Goal: Find specific page/section: Find specific page/section

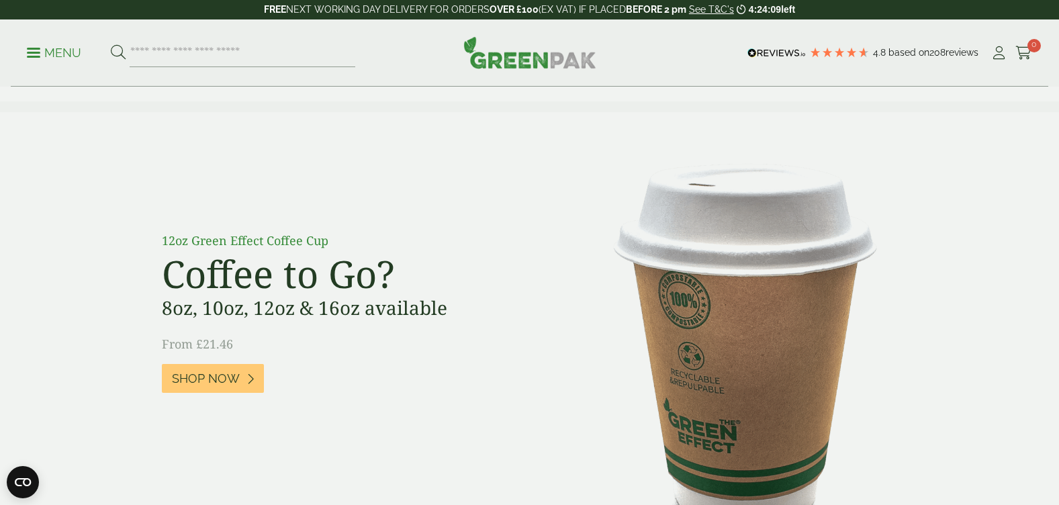
scroll to position [605, 0]
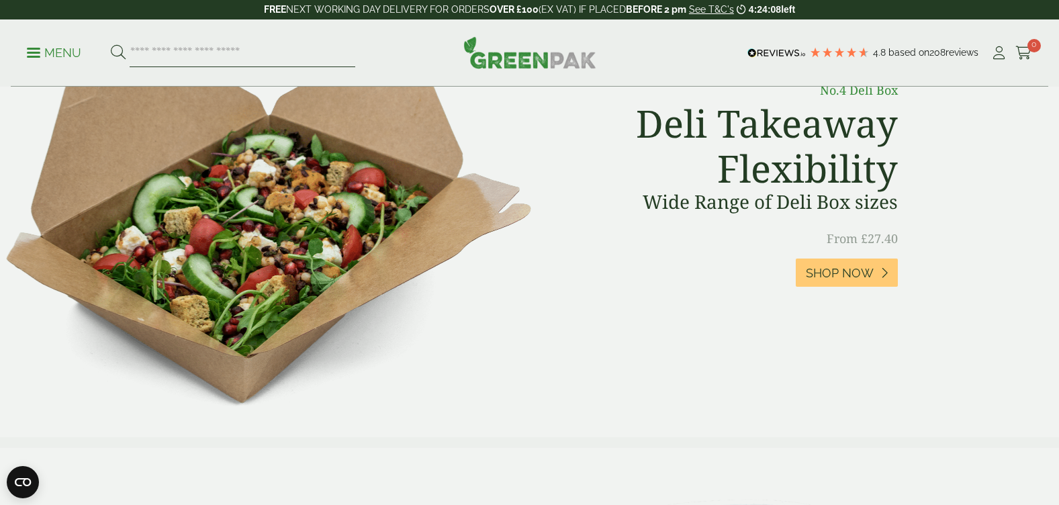
click at [292, 56] on input "search" at bounding box center [243, 53] width 226 height 28
type input "******"
click at [111, 44] on button at bounding box center [118, 52] width 15 height 17
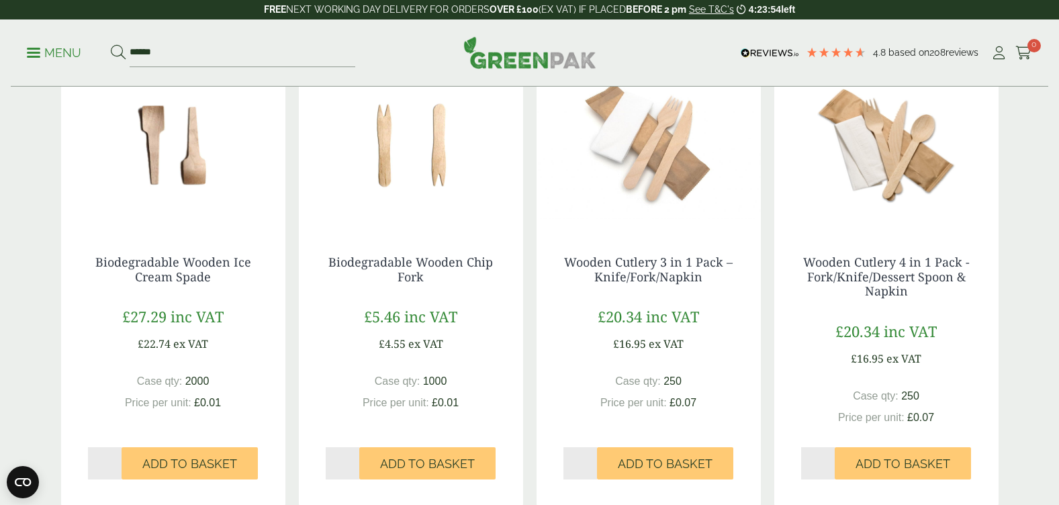
scroll to position [1478, 0]
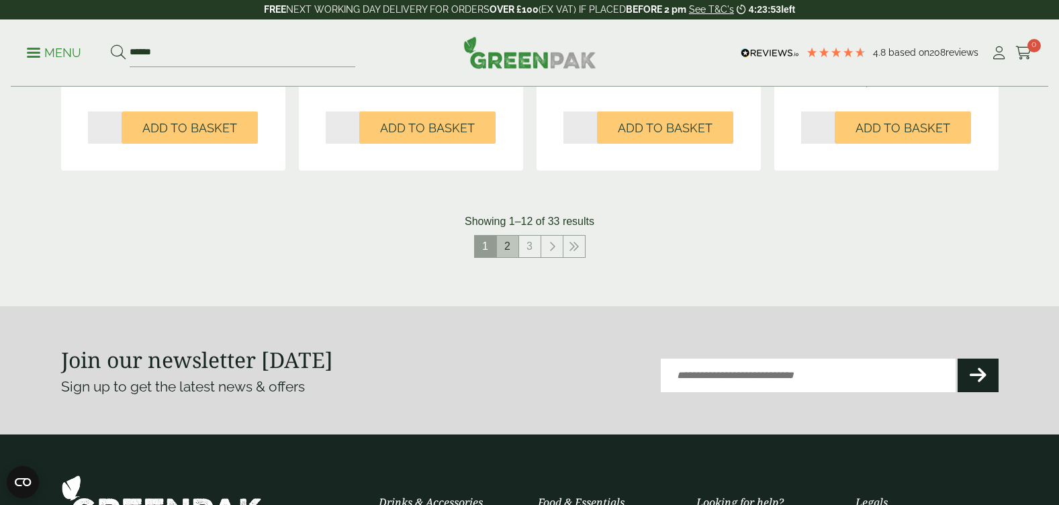
click at [511, 248] on link "2" at bounding box center [507, 246] width 21 height 21
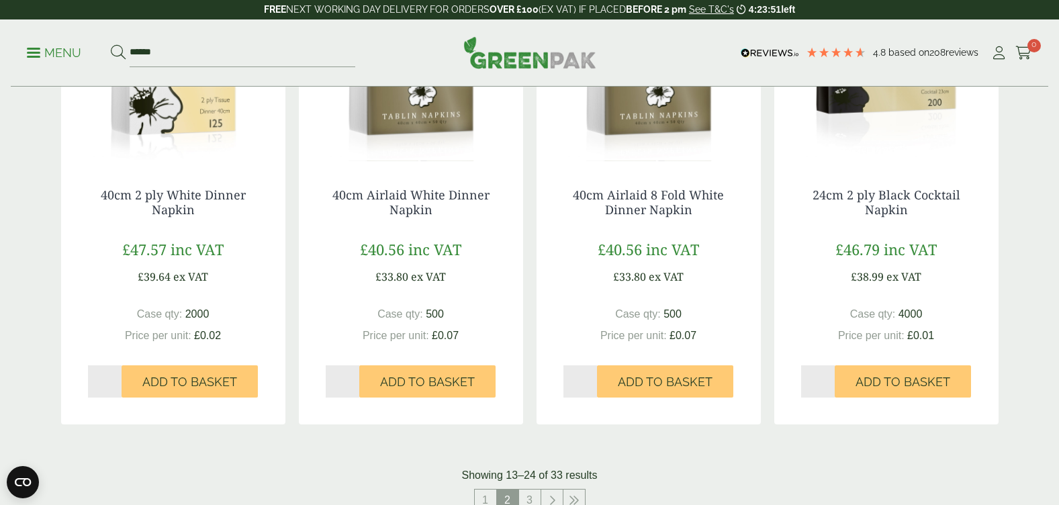
scroll to position [941, 0]
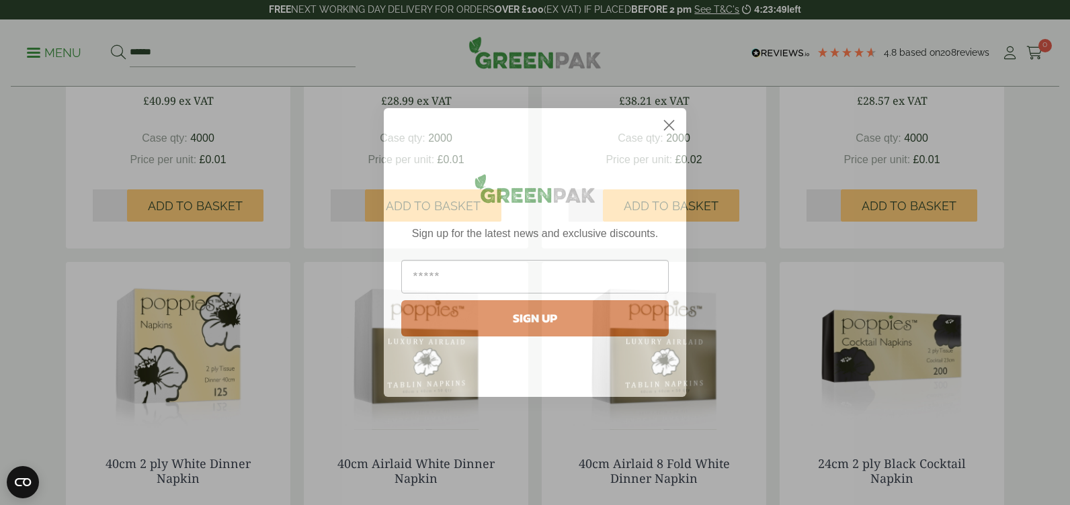
click at [661, 123] on circle "Close dialog" at bounding box center [669, 125] width 22 height 22
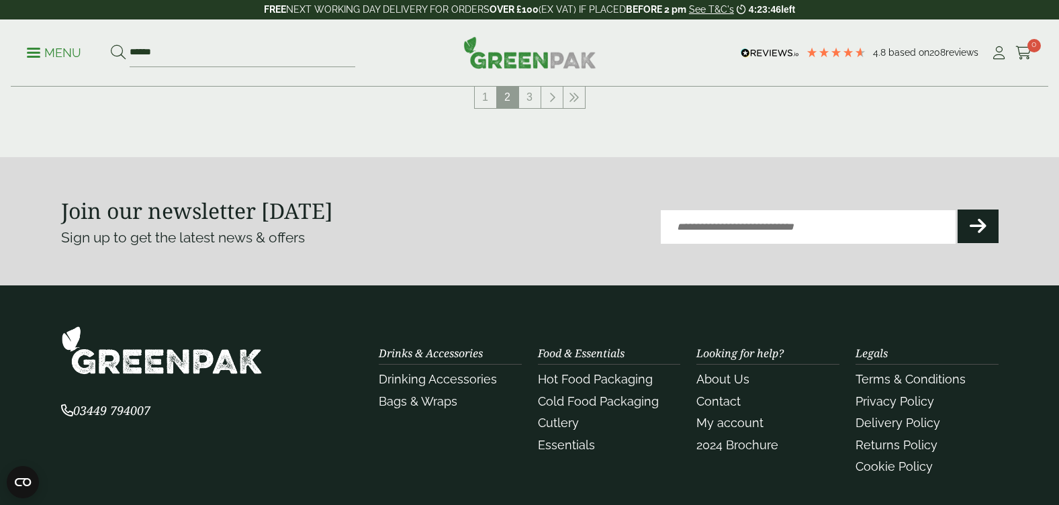
scroll to position [1754, 0]
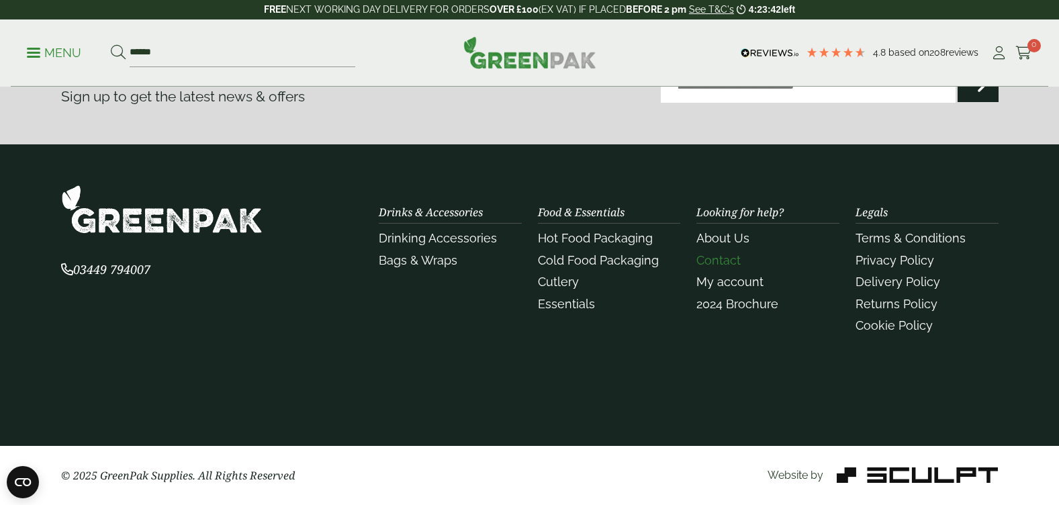
click at [725, 255] on link "Contact" at bounding box center [719, 260] width 44 height 14
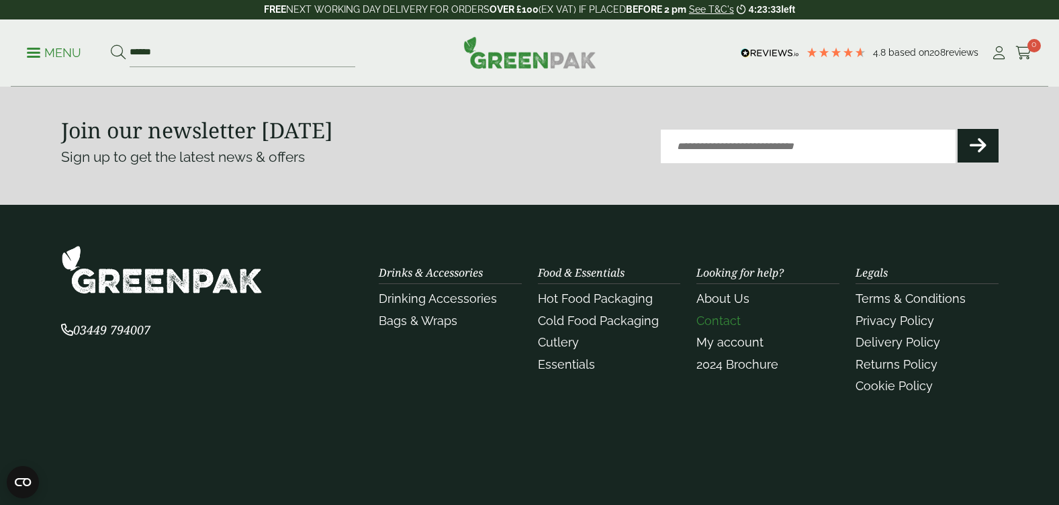
scroll to position [1478, 0]
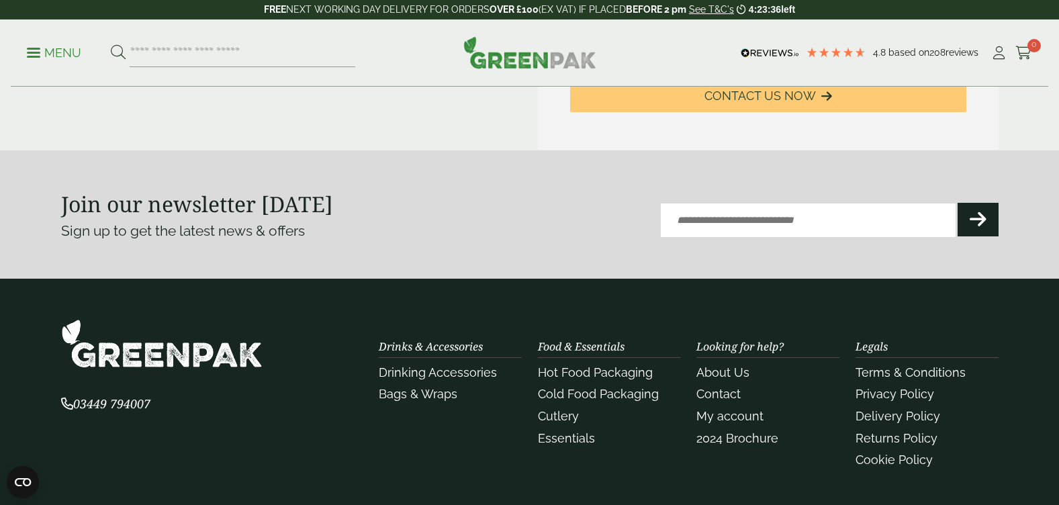
scroll to position [808, 0]
